Goal: Transaction & Acquisition: Purchase product/service

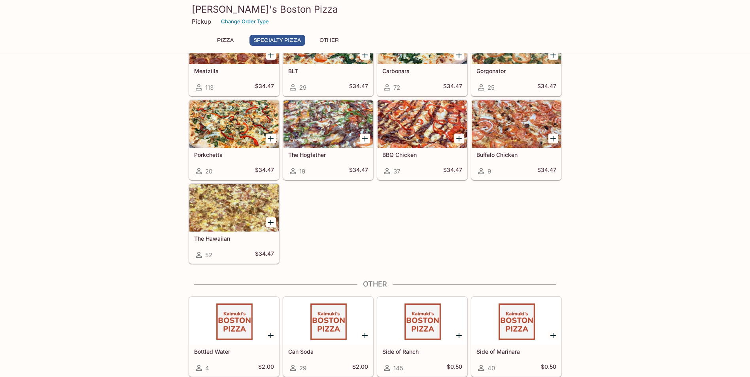
scroll to position [274, 0]
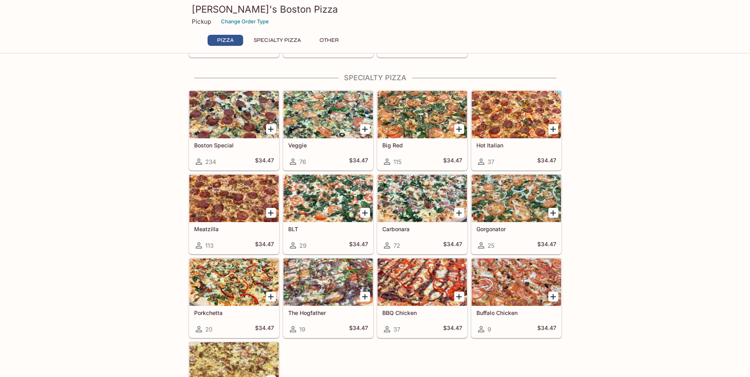
click at [416, 191] on div at bounding box center [422, 198] width 89 height 47
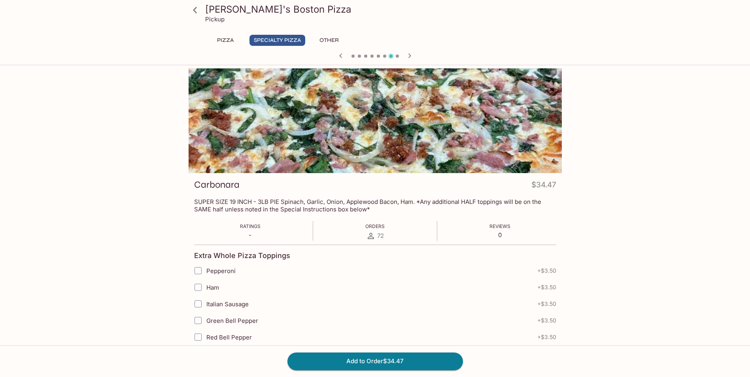
click at [341, 58] on icon "button" at bounding box center [340, 55] width 9 height 9
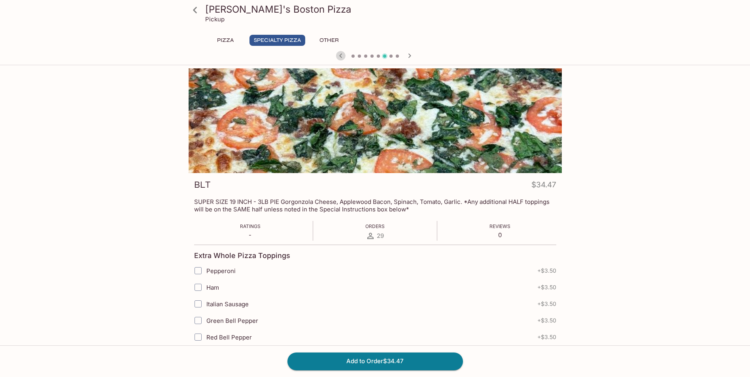
click at [341, 58] on icon "button" at bounding box center [340, 55] width 9 height 9
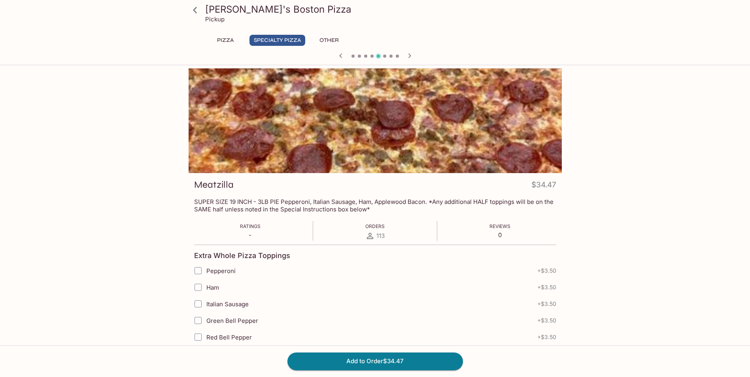
click at [341, 58] on icon "button" at bounding box center [340, 55] width 9 height 9
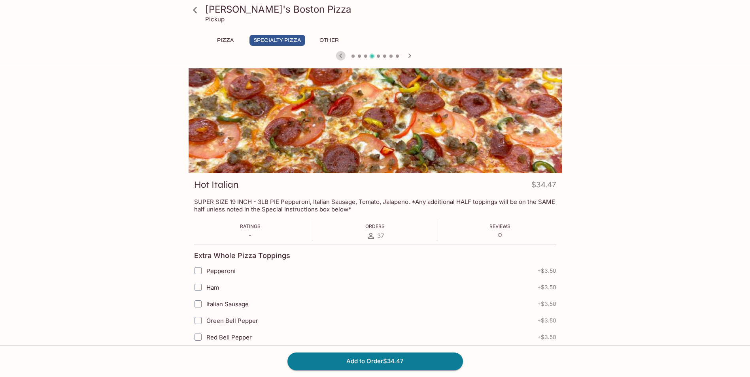
click at [341, 58] on icon "button" at bounding box center [340, 55] width 9 height 9
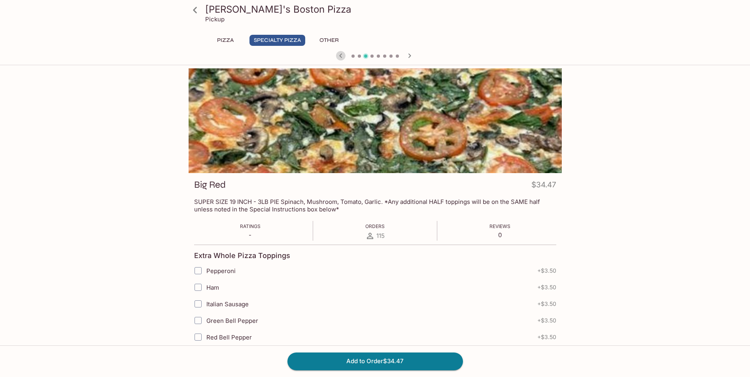
click at [341, 58] on icon "button" at bounding box center [340, 55] width 9 height 9
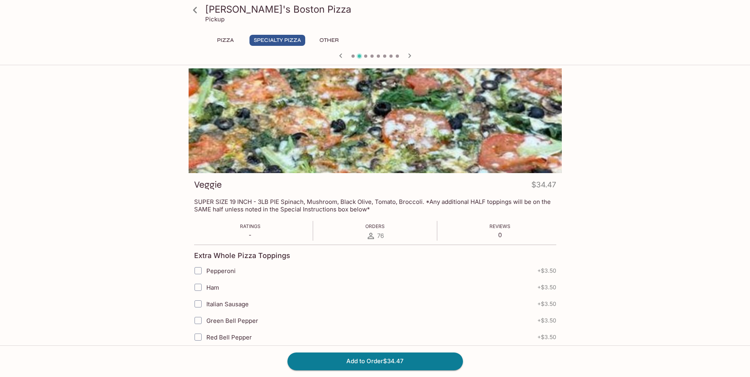
click at [341, 58] on icon "button" at bounding box center [340, 55] width 9 height 9
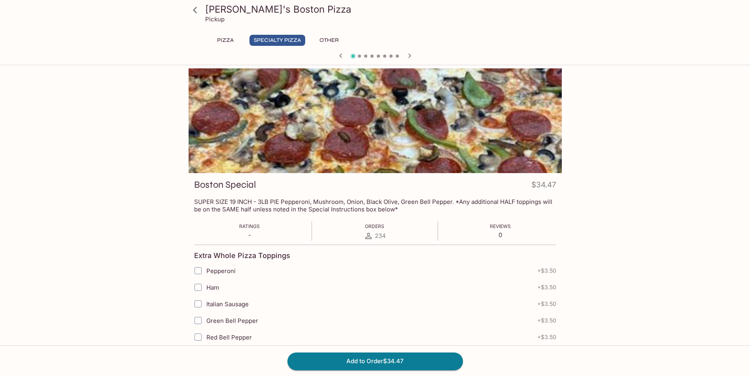
click at [341, 58] on icon "button" at bounding box center [340, 55] width 9 height 9
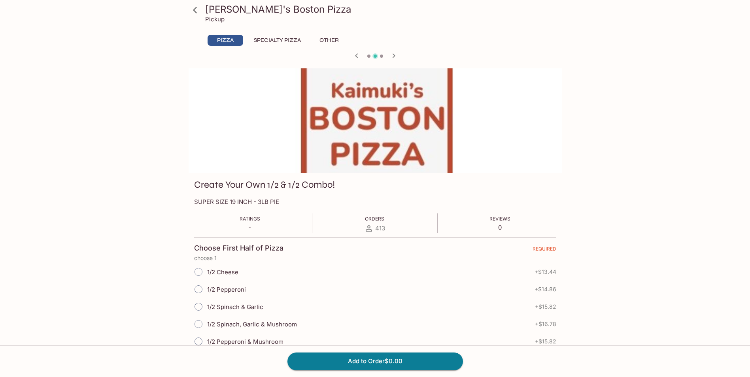
click at [341, 58] on div at bounding box center [375, 57] width 380 height 12
